Goal: Information Seeking & Learning: Learn about a topic

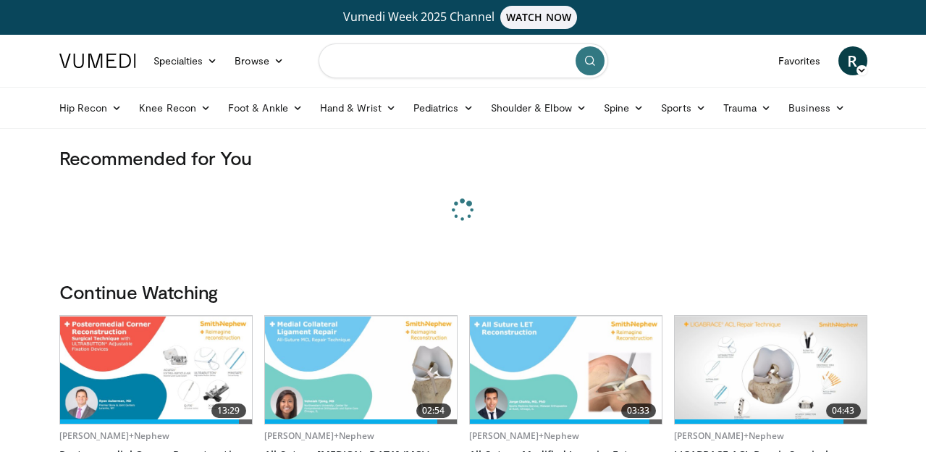
click at [406, 64] on input "Search topics, interventions" at bounding box center [464, 60] width 290 height 35
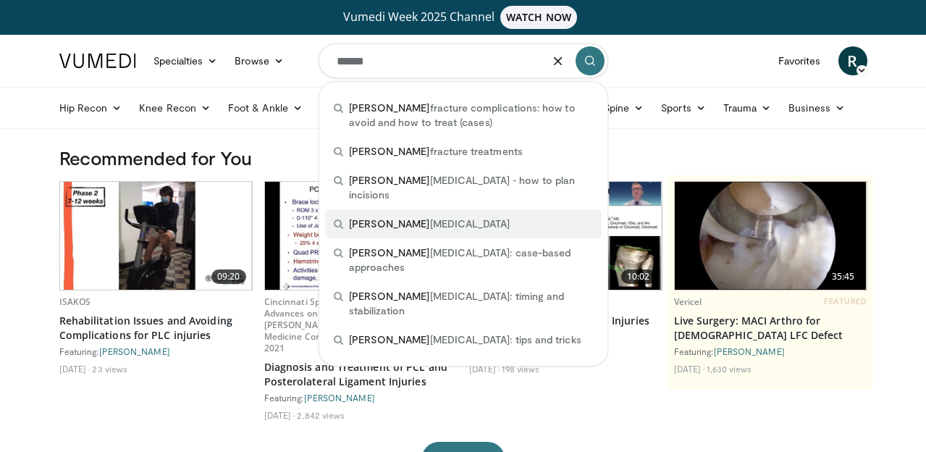
click at [389, 209] on div "pilon fractures" at bounding box center [463, 223] width 277 height 29
type input "**********"
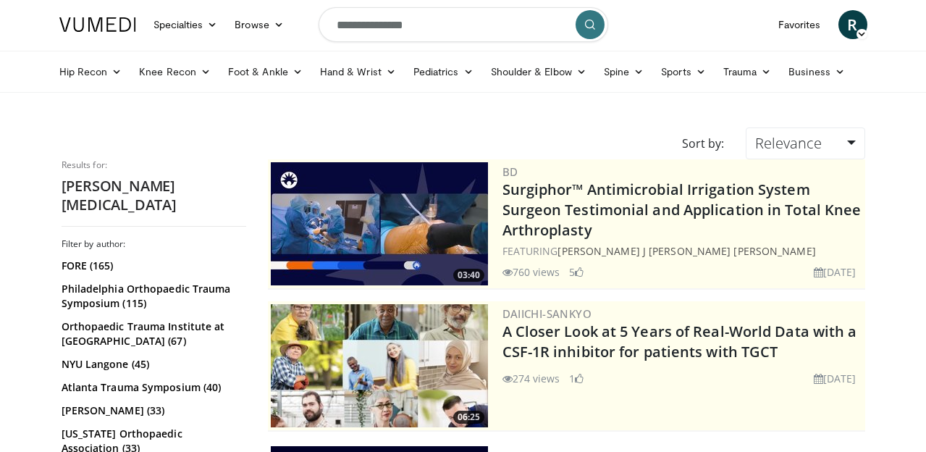
scroll to position [204, 0]
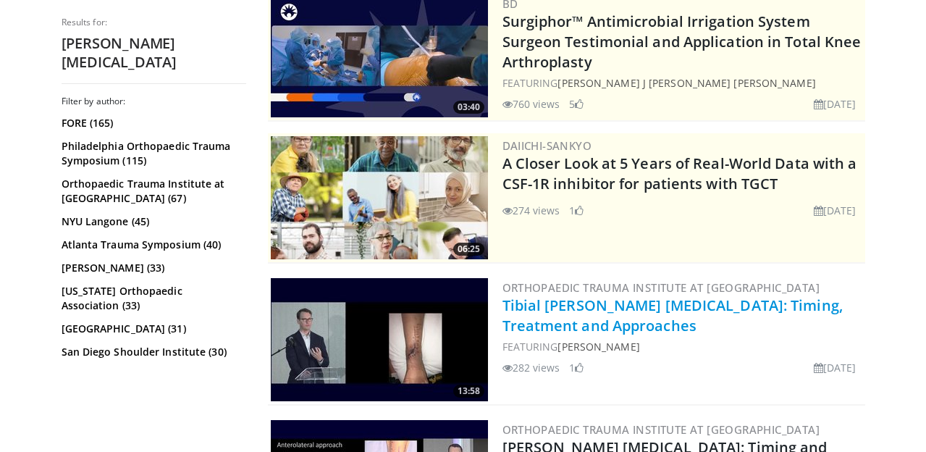
click at [552, 308] on link "Tibial Pilon Fractures: Timing, Treatment and Approaches" at bounding box center [673, 315] width 340 height 40
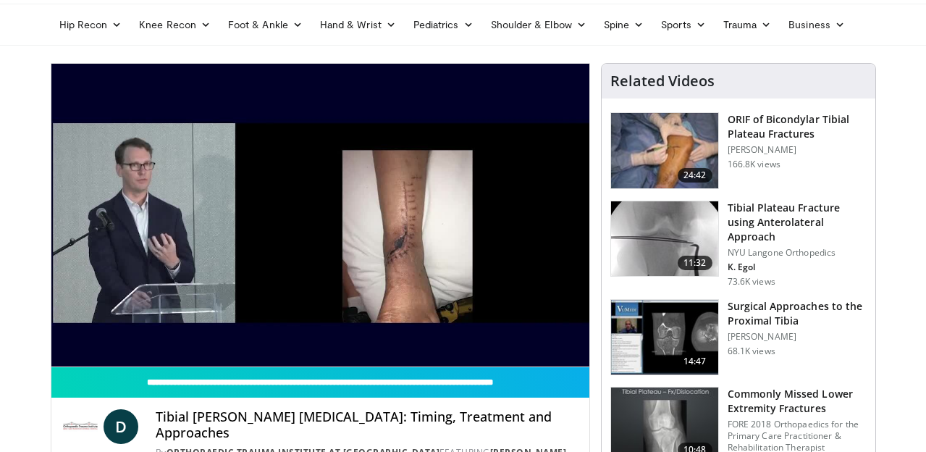
scroll to position [107, 0]
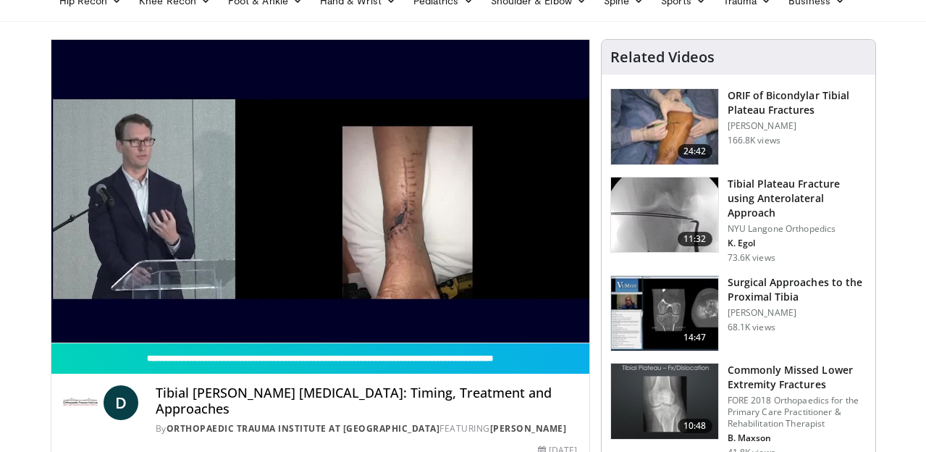
click at [550, 327] on div "10 seconds Tap to unmute" at bounding box center [320, 191] width 538 height 303
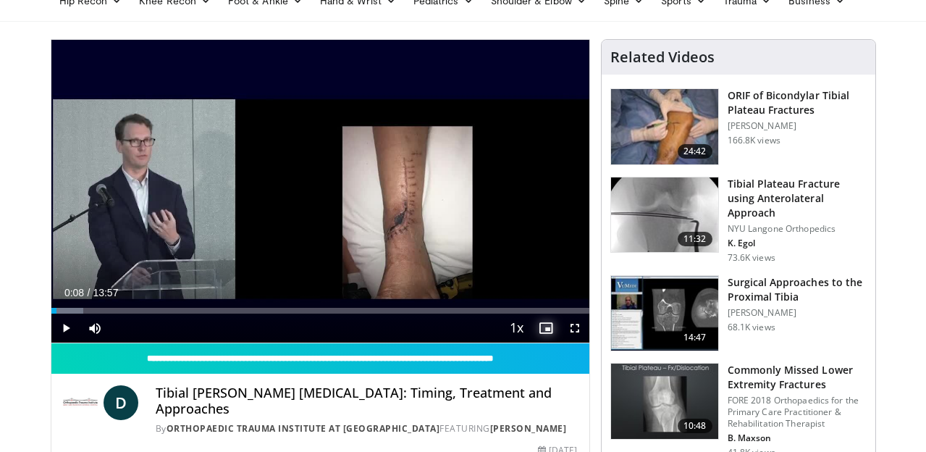
click at [545, 322] on span "Video Player" at bounding box center [546, 328] width 29 height 29
click at [57, 325] on span "Video Player" at bounding box center [65, 328] width 29 height 29
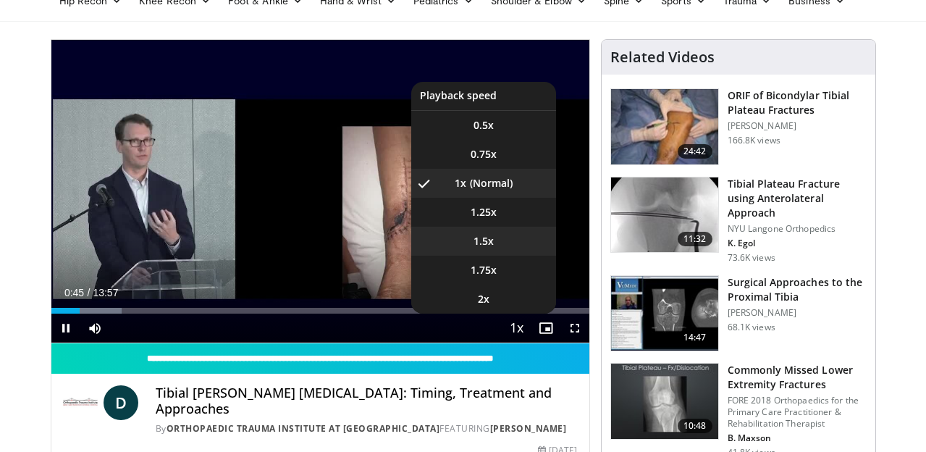
click at [490, 236] on span "1.5x" at bounding box center [484, 241] width 20 height 14
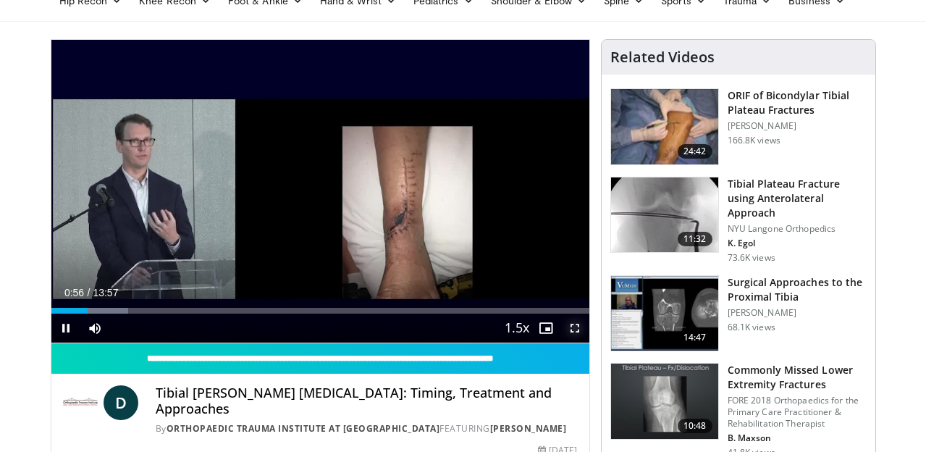
click at [571, 330] on span "Video Player" at bounding box center [575, 328] width 29 height 29
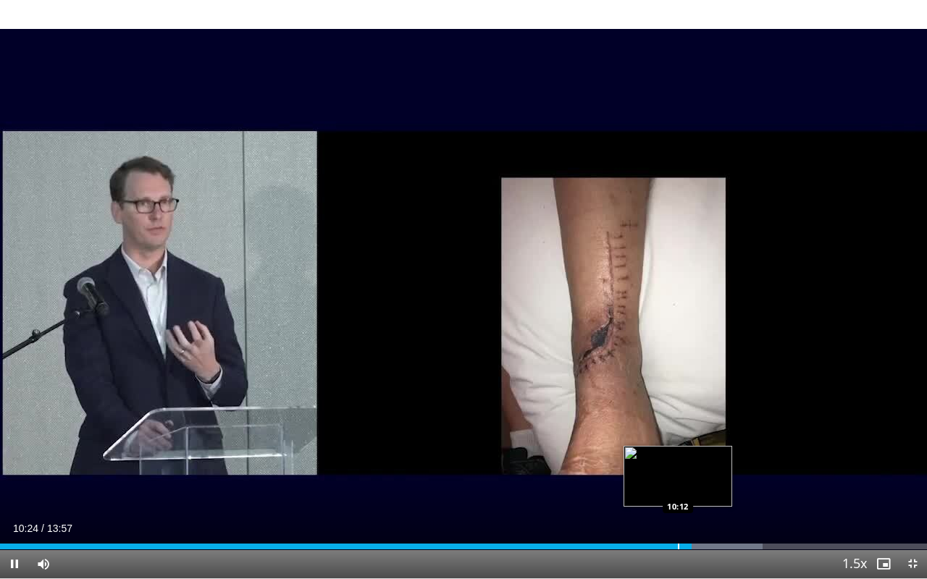
click at [678, 451] on div "Progress Bar" at bounding box center [678, 547] width 1 height 6
click at [17, 451] on span "Video Player" at bounding box center [14, 564] width 29 height 29
click at [666, 451] on div "Progress Bar" at bounding box center [666, 547] width 1 height 6
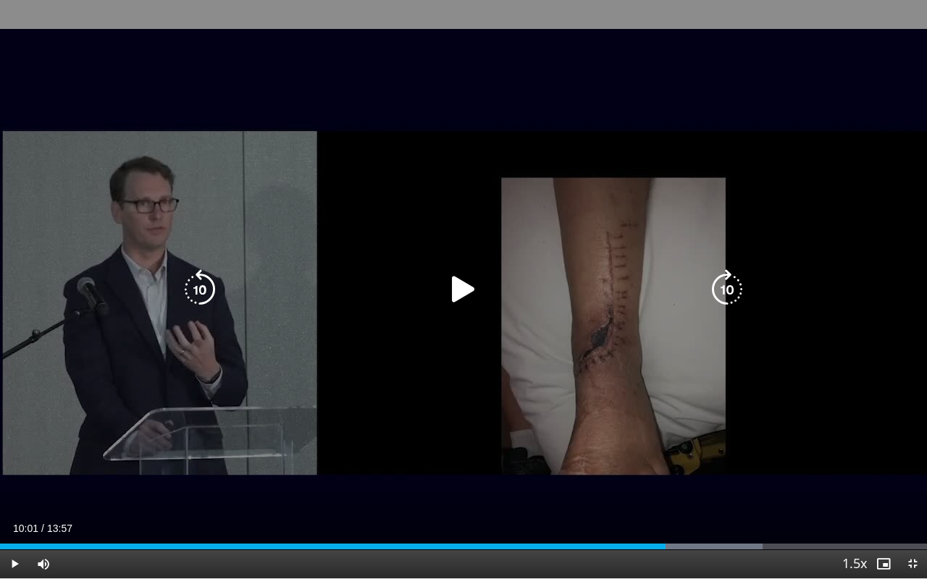
click at [451, 282] on icon "Video Player" at bounding box center [463, 289] width 41 height 41
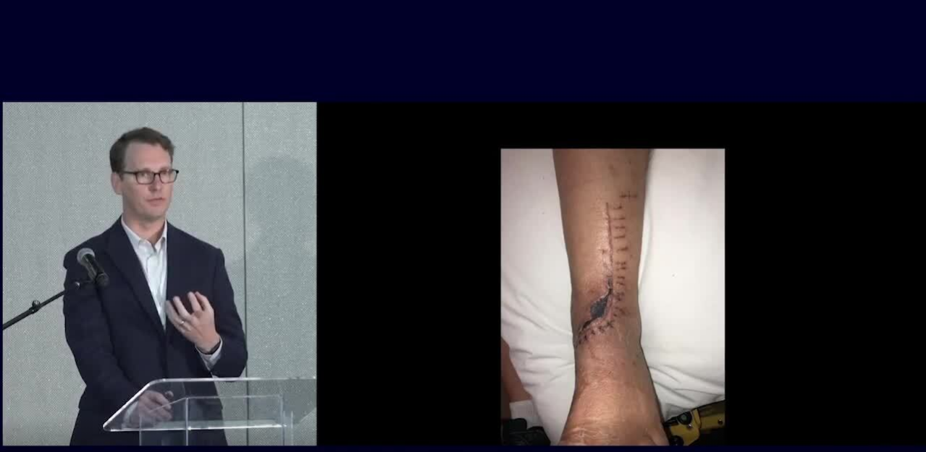
scroll to position [252, 0]
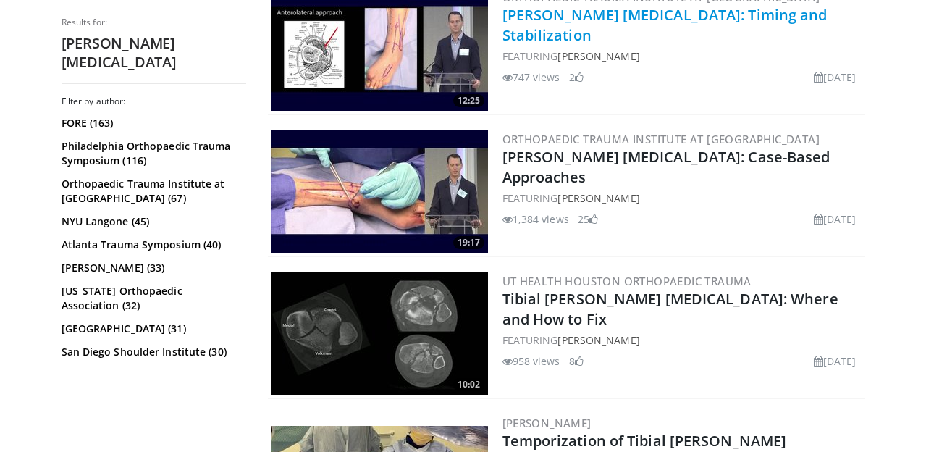
scroll to position [648, 0]
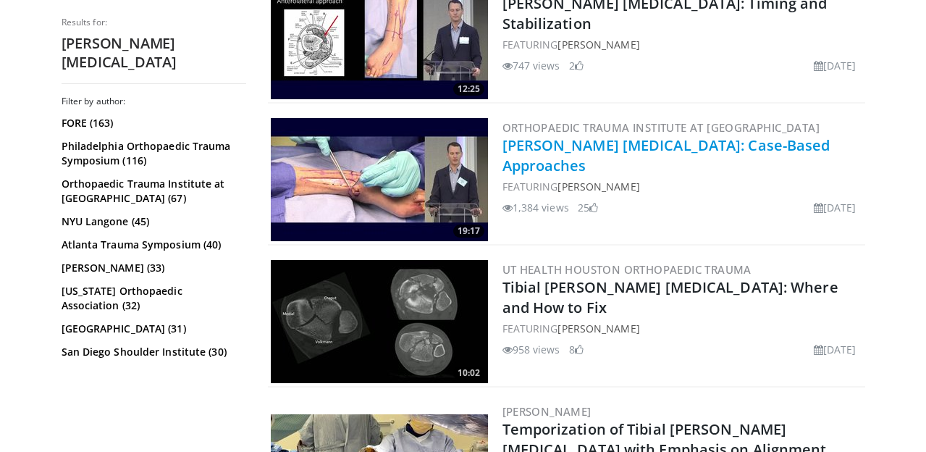
click at [574, 146] on link "[PERSON_NAME] [MEDICAL_DATA]: Case-Based Approaches" at bounding box center [667, 155] width 328 height 40
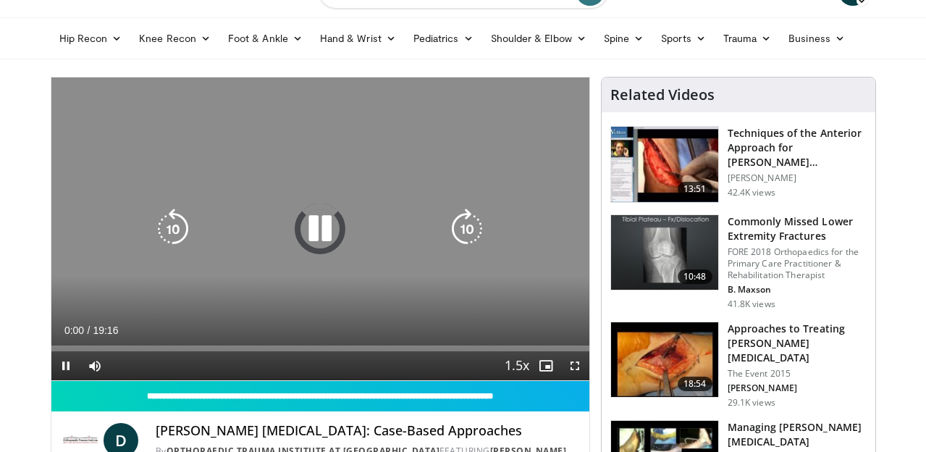
scroll to position [91, 0]
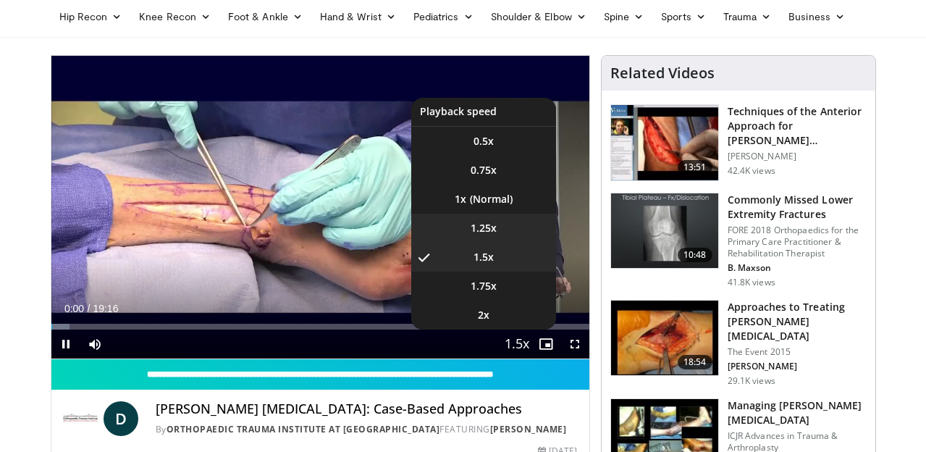
click at [493, 227] on span "1.25x" at bounding box center [484, 228] width 26 height 14
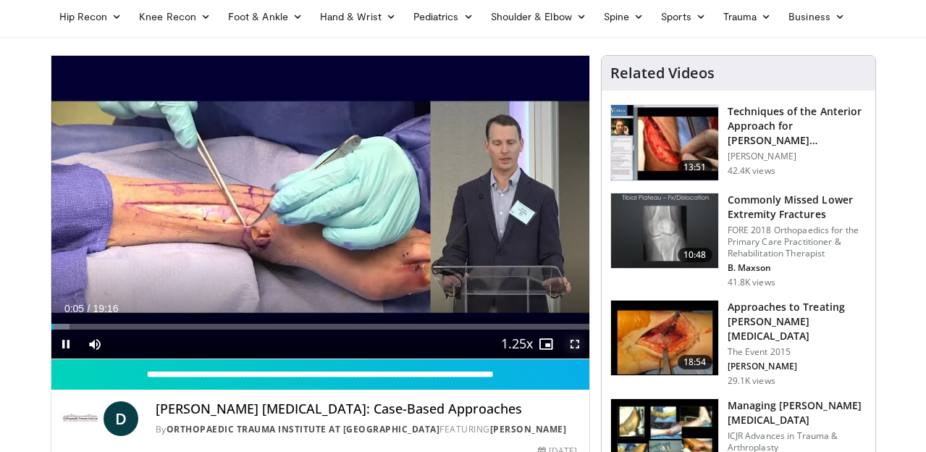
click at [574, 348] on span "Video Player" at bounding box center [575, 344] width 29 height 29
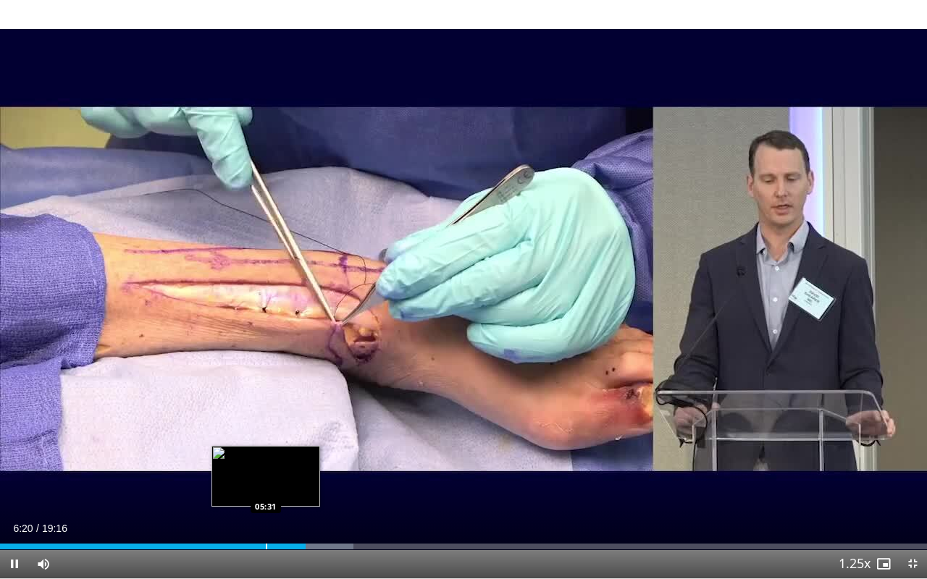
click at [266, 451] on div "Progress Bar" at bounding box center [266, 547] width 1 height 6
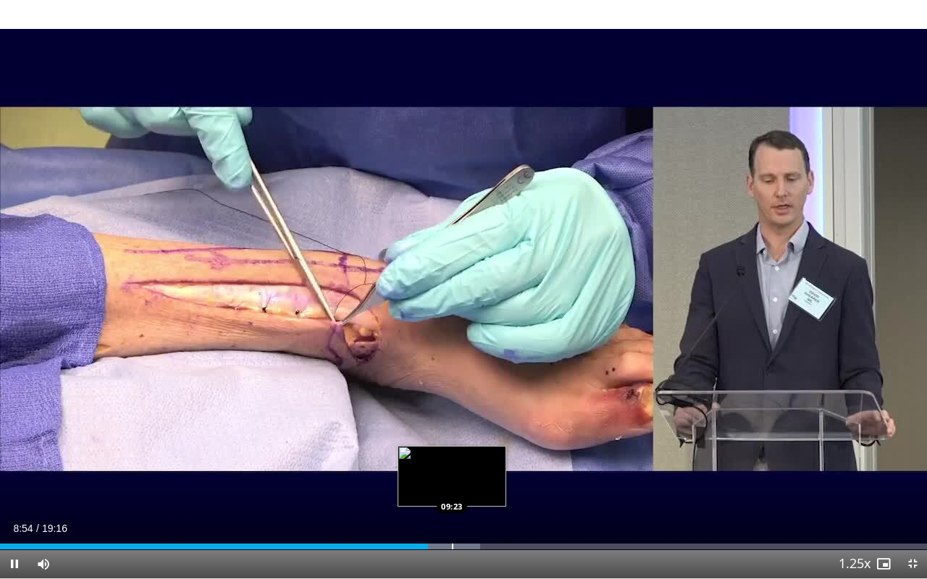
click at [452, 451] on div "Progress Bar" at bounding box center [452, 547] width 1 height 6
click at [476, 451] on div "Loaded : 54.39% 09:26 09:54" at bounding box center [463, 543] width 927 height 14
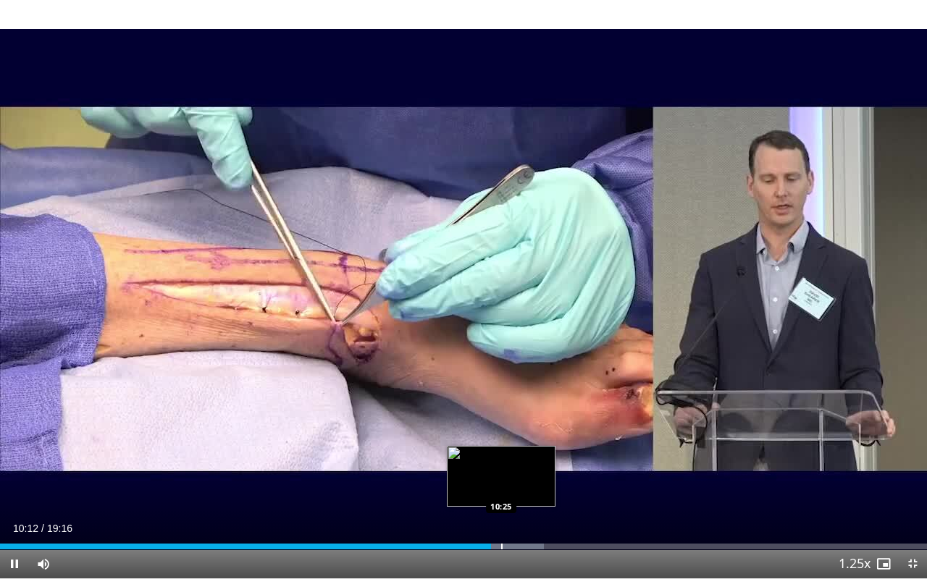
click at [501, 451] on div "Progress Bar" at bounding box center [501, 547] width 1 height 6
click at [511, 451] on div "Progress Bar" at bounding box center [511, 547] width 1 height 6
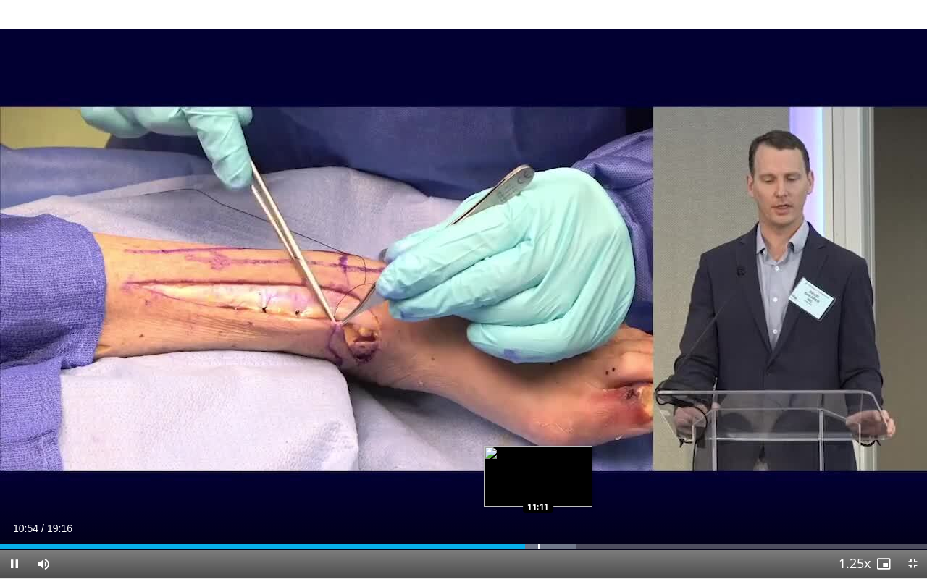
click at [537, 451] on div "Loaded : 62.16% 10:54 11:11" at bounding box center [463, 543] width 927 height 14
click at [550, 451] on div "Progress Bar" at bounding box center [550, 547] width 1 height 6
click at [561, 451] on div "Progress Bar" at bounding box center [561, 547] width 1 height 6
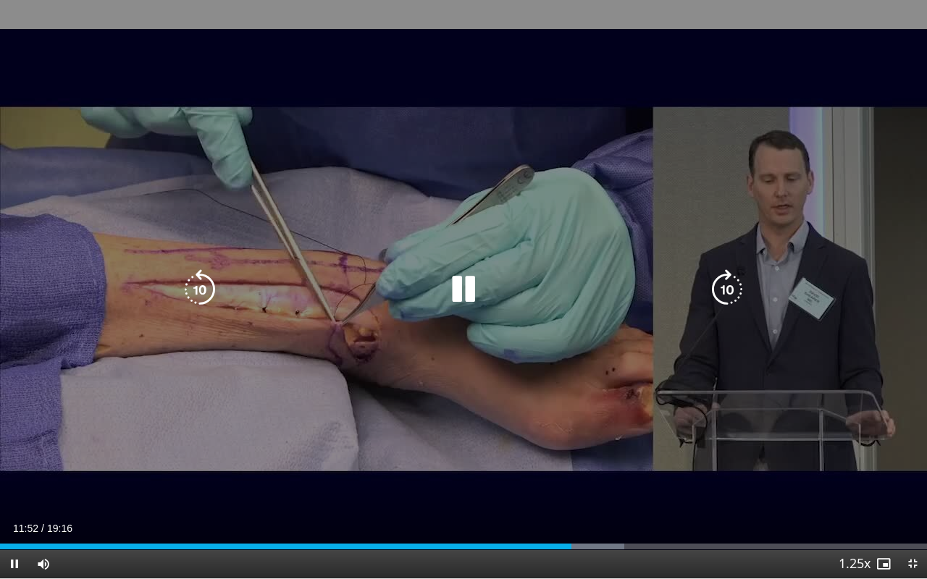
click at [464, 301] on icon "Video Player" at bounding box center [463, 289] width 41 height 41
click at [463, 290] on icon "Video Player" at bounding box center [463, 289] width 41 height 41
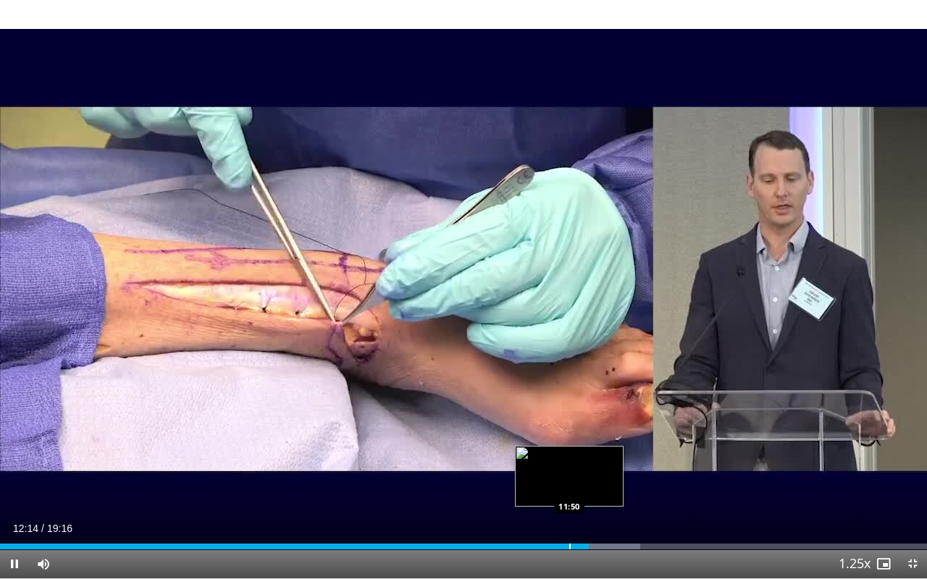
click at [568, 451] on div "Loaded : 69.07% 12:14 11:50" at bounding box center [463, 543] width 927 height 14
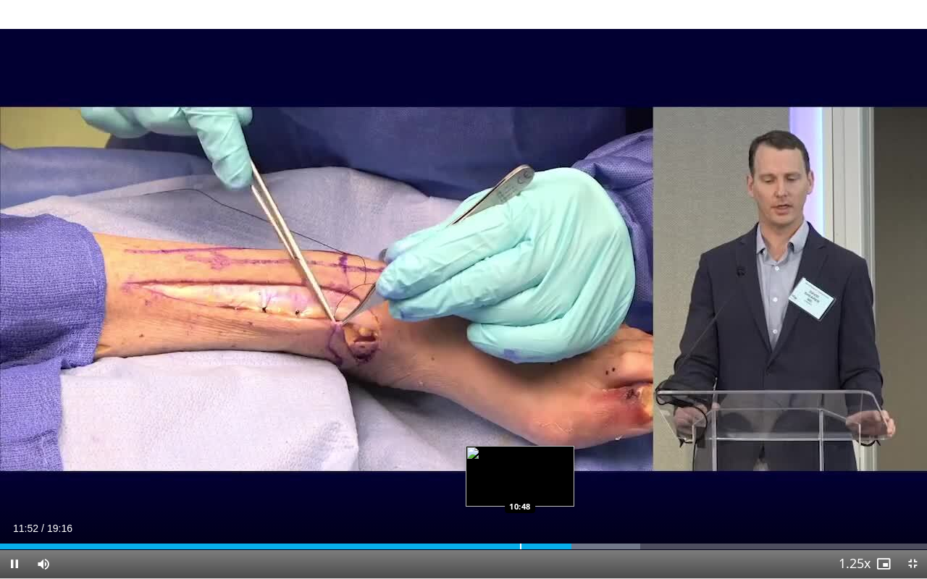
click at [520, 451] on div "Loaded : 69.07% 11:52 10:48" at bounding box center [463, 543] width 927 height 14
click at [537, 451] on div "Progress Bar" at bounding box center [537, 547] width 1 height 6
click at [549, 451] on div "Progress Bar" at bounding box center [549, 547] width 1 height 6
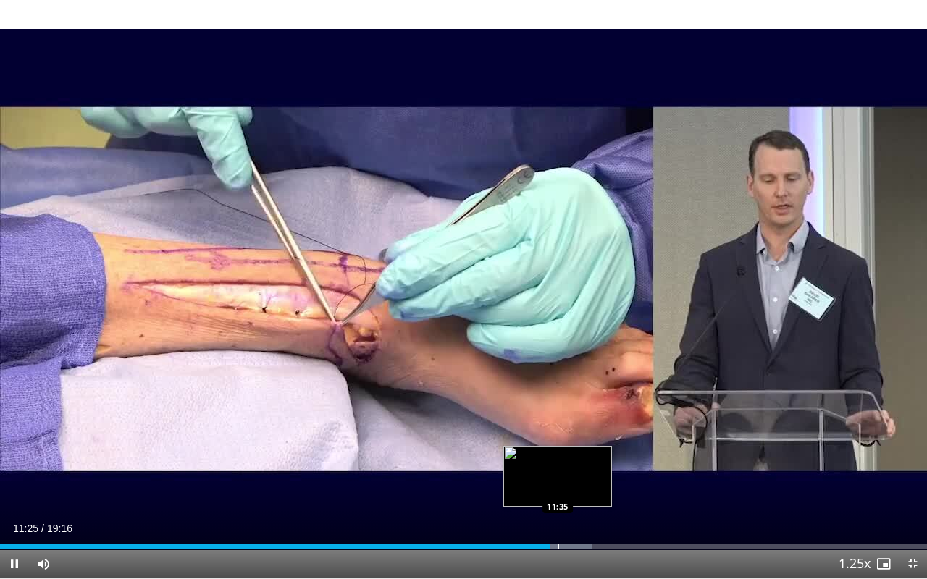
click at [558, 451] on div "Progress Bar" at bounding box center [558, 547] width 1 height 6
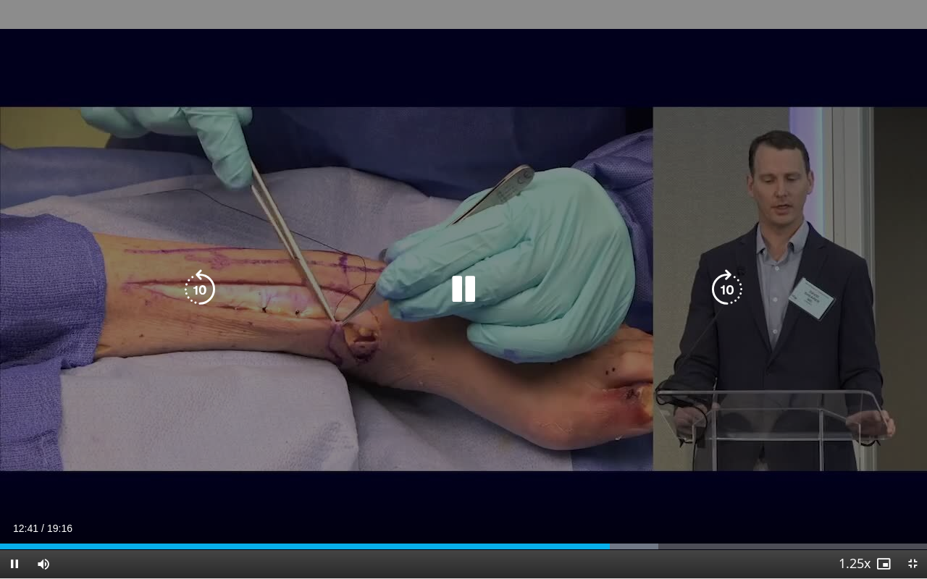
click at [467, 280] on icon "Video Player" at bounding box center [463, 289] width 41 height 41
